Goal: Task Accomplishment & Management: Manage account settings

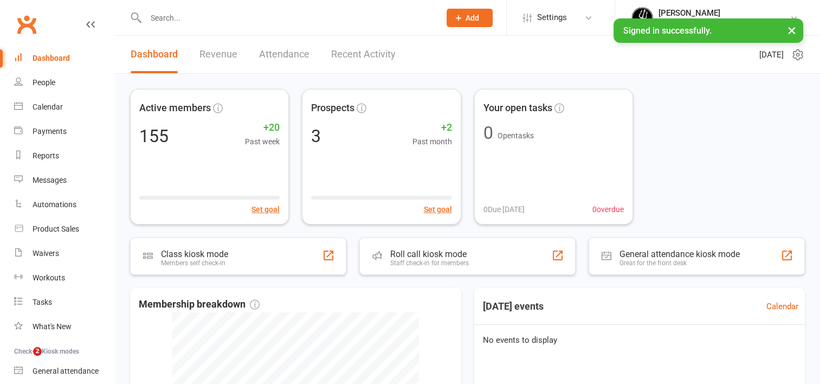
click at [157, 20] on input "text" at bounding box center [287, 17] width 290 height 15
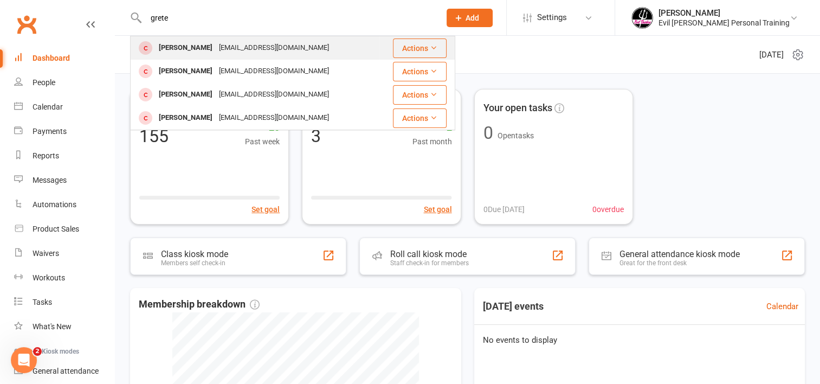
type input "grete"
click at [174, 49] on div "[PERSON_NAME]" at bounding box center [185, 48] width 60 height 16
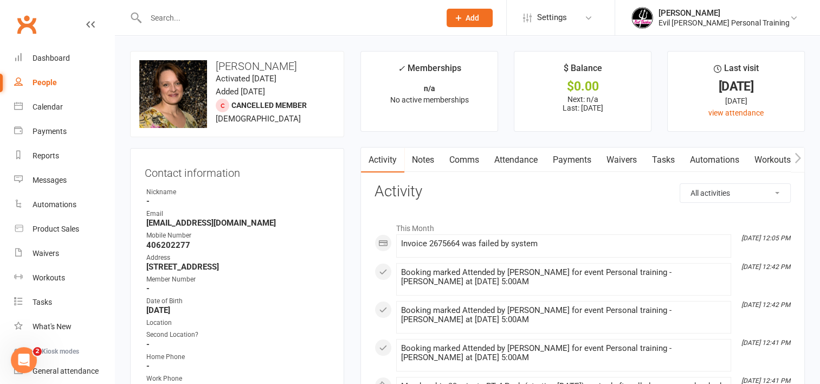
click at [584, 158] on link "Payments" at bounding box center [572, 159] width 54 height 25
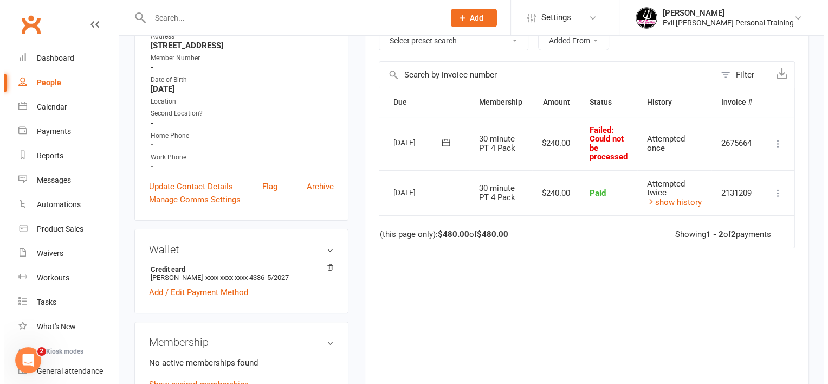
scroll to position [216, 0]
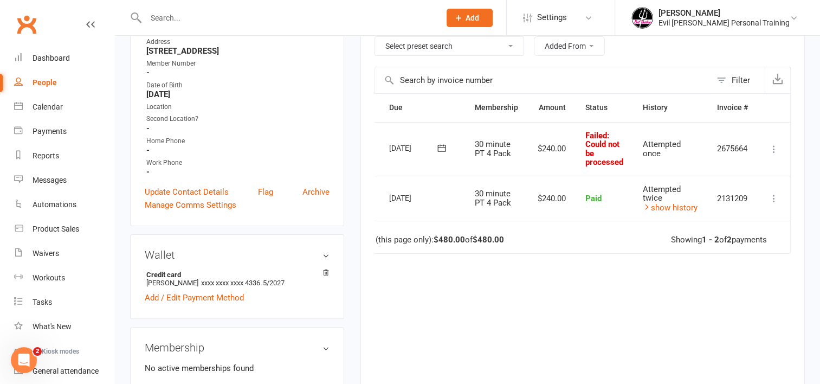
click at [774, 146] on icon at bounding box center [773, 149] width 11 height 11
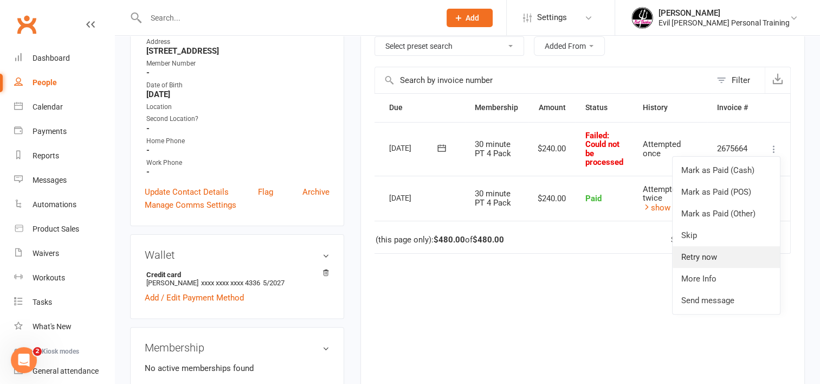
click at [718, 256] on link "Retry now" at bounding box center [725, 257] width 107 height 22
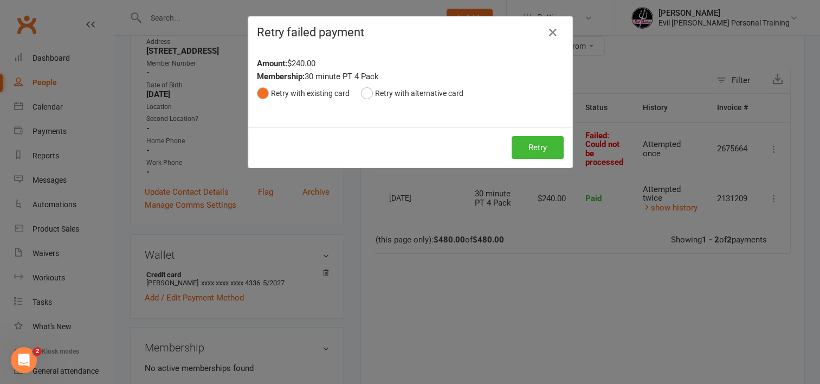
scroll to position [0, 27]
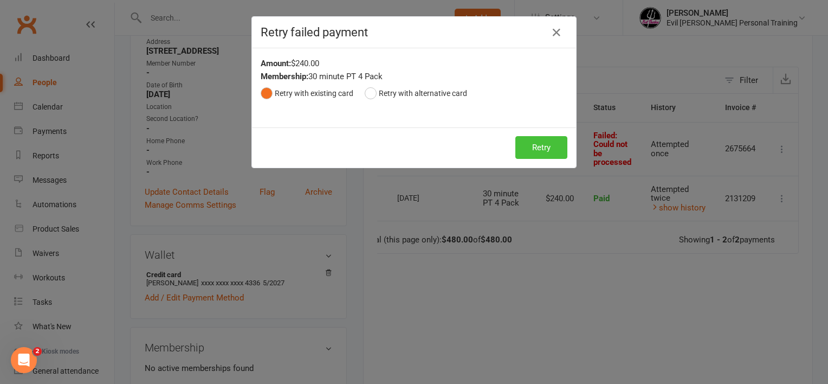
click at [537, 147] on button "Retry" at bounding box center [541, 147] width 52 height 23
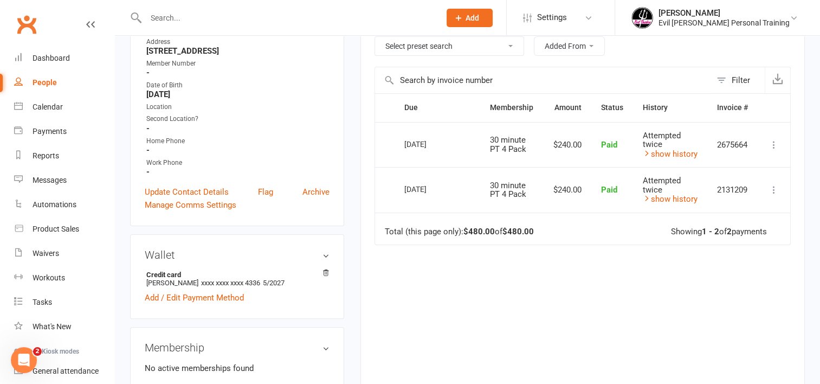
scroll to position [0, 2]
click at [567, 15] on span "Settings" at bounding box center [552, 17] width 30 height 24
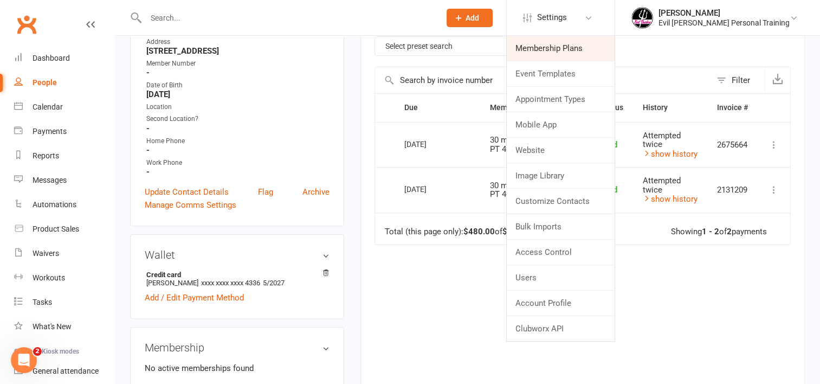
click at [591, 47] on link "Membership Plans" at bounding box center [561, 48] width 108 height 25
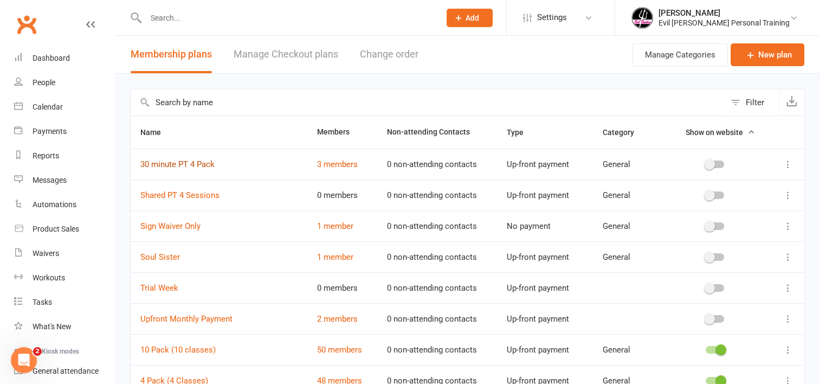
click at [191, 165] on link "30 minute PT 4 Pack" at bounding box center [177, 164] width 74 height 10
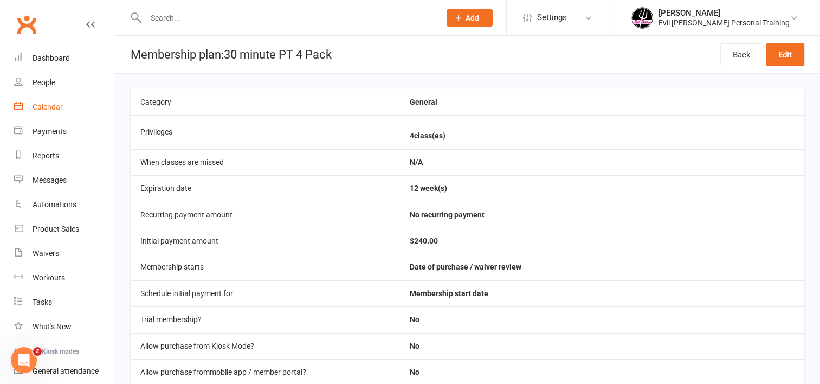
click at [38, 103] on div "Calendar" at bounding box center [48, 106] width 30 height 9
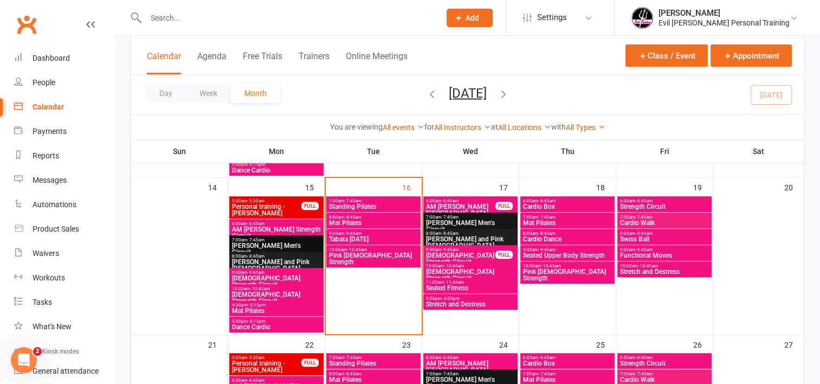
scroll to position [390, 0]
